Goal: Task Accomplishment & Management: Manage account settings

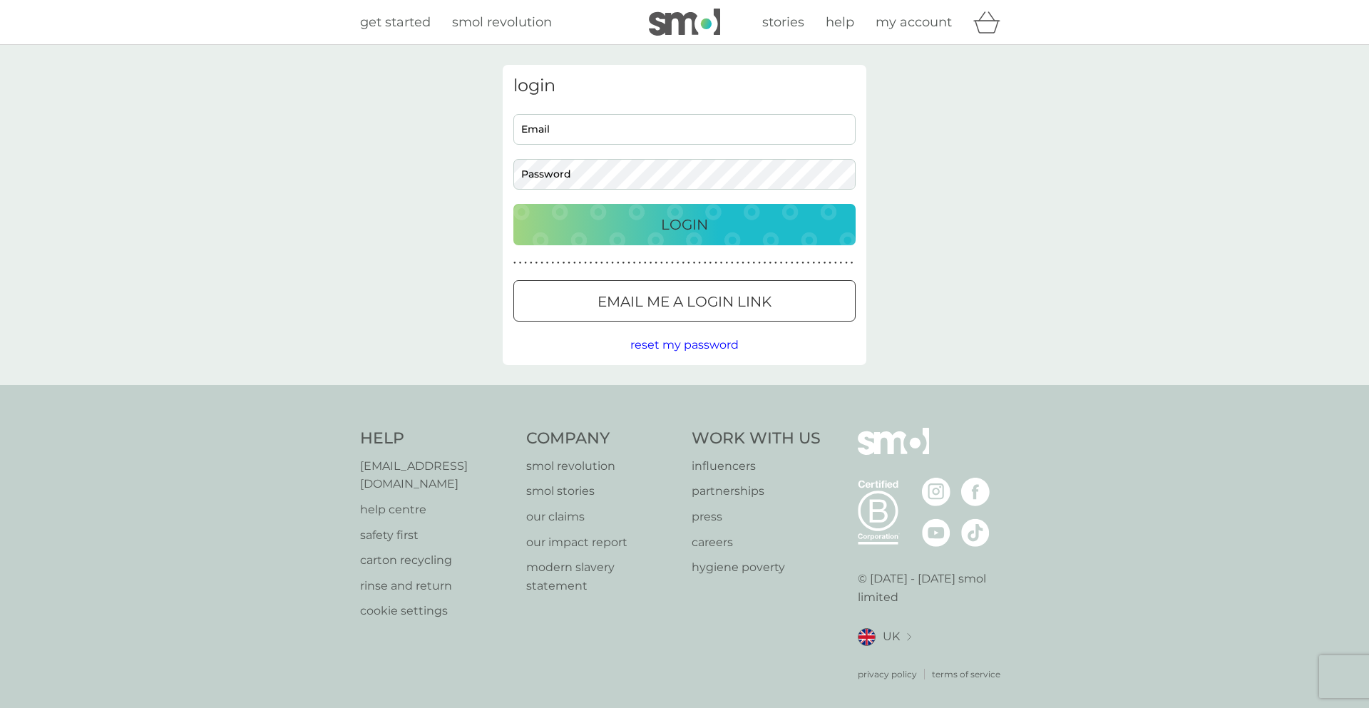
type input "o_jones76@yahoo.co.uk"
click at [636, 128] on input "o_jones76@yahoo.co.uk" at bounding box center [684, 129] width 342 height 31
click at [633, 223] on div "Login" at bounding box center [685, 224] width 314 height 23
